Goal: Transaction & Acquisition: Subscribe to service/newsletter

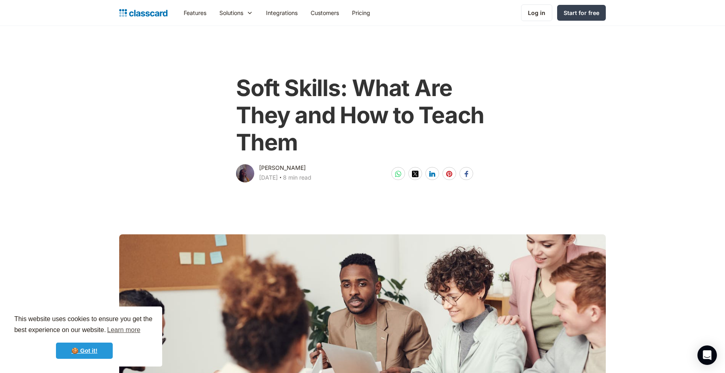
click at [90, 347] on link "🍪 Got it!" at bounding box center [84, 350] width 57 height 16
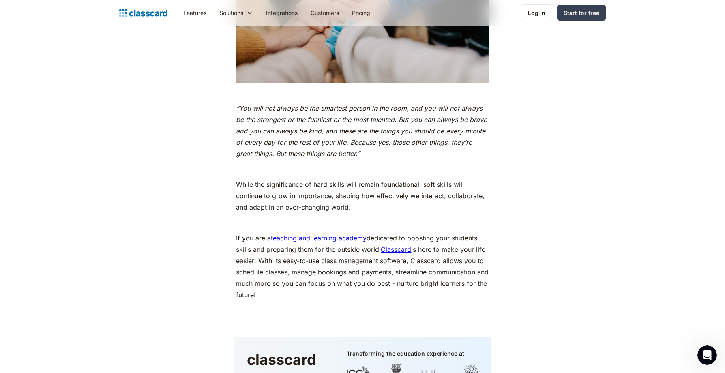
scroll to position [4156, 0]
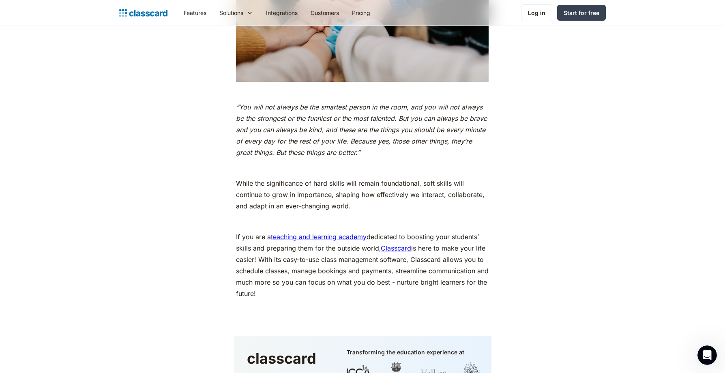
click at [393, 248] on link "Classcard" at bounding box center [396, 248] width 30 height 8
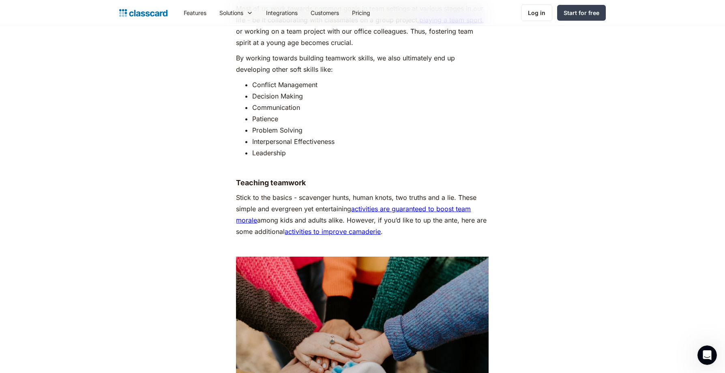
scroll to position [3813, 0]
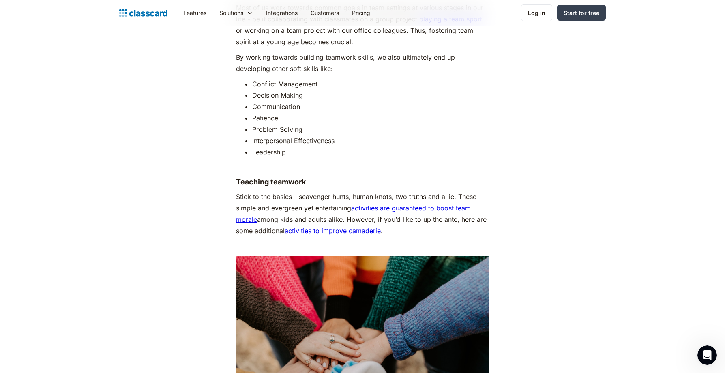
click at [398, 211] on link "activities are guaranteed to boost team morale" at bounding box center [353, 213] width 235 height 19
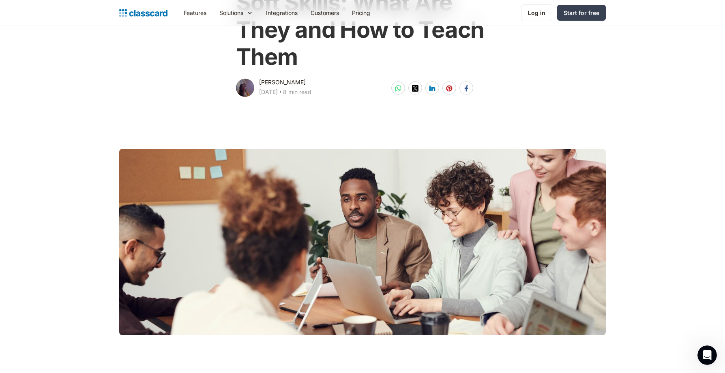
scroll to position [0, 0]
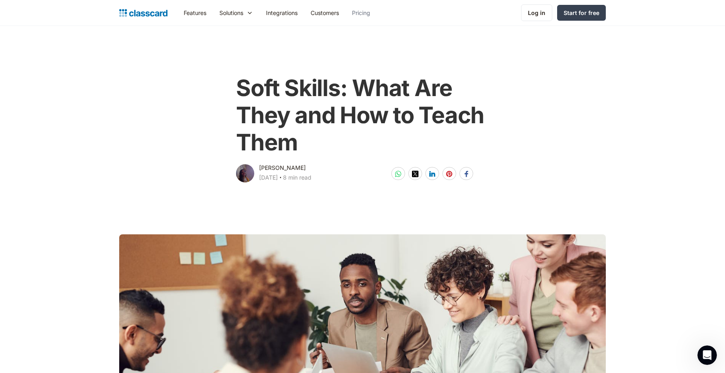
click at [369, 12] on link "Pricing" at bounding box center [360, 13] width 31 height 18
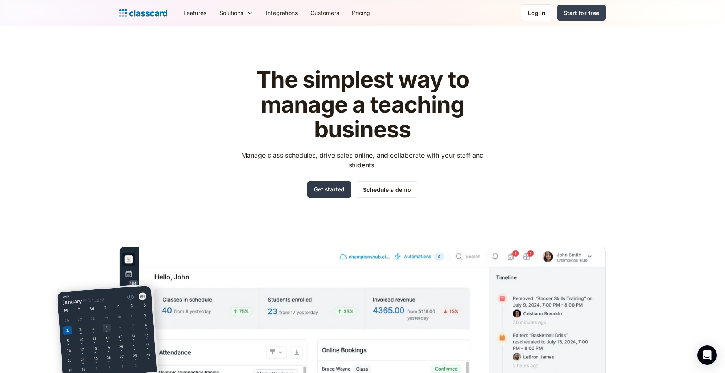
click at [325, 188] on link "Get started" at bounding box center [329, 189] width 44 height 17
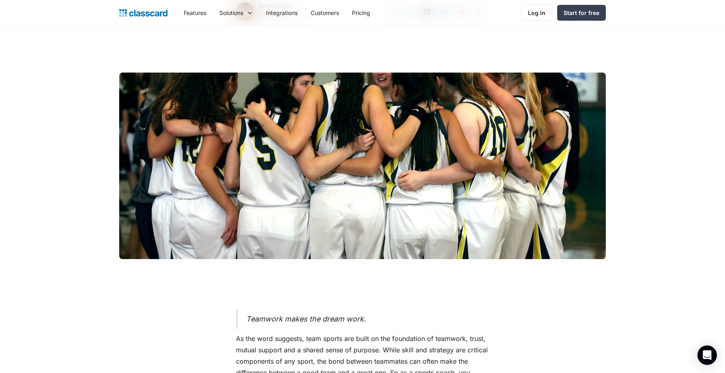
scroll to position [154, 0]
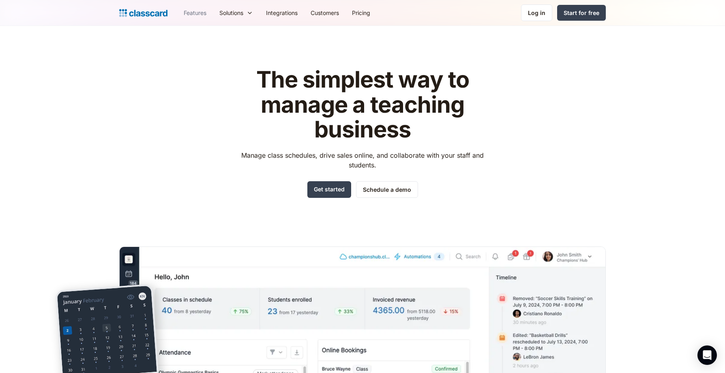
click at [195, 14] on link "Features" at bounding box center [195, 13] width 36 height 18
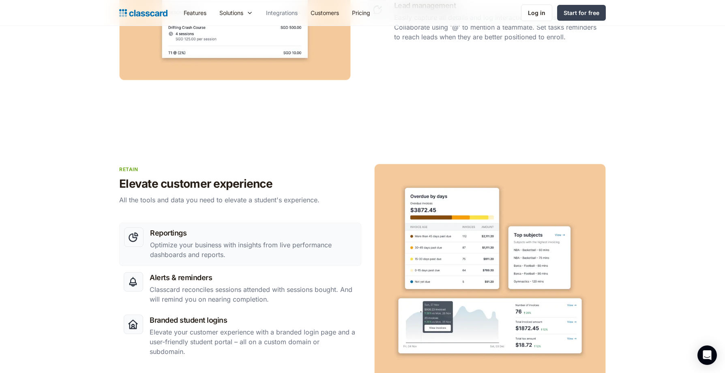
scroll to position [1196, 0]
